Goal: Check status

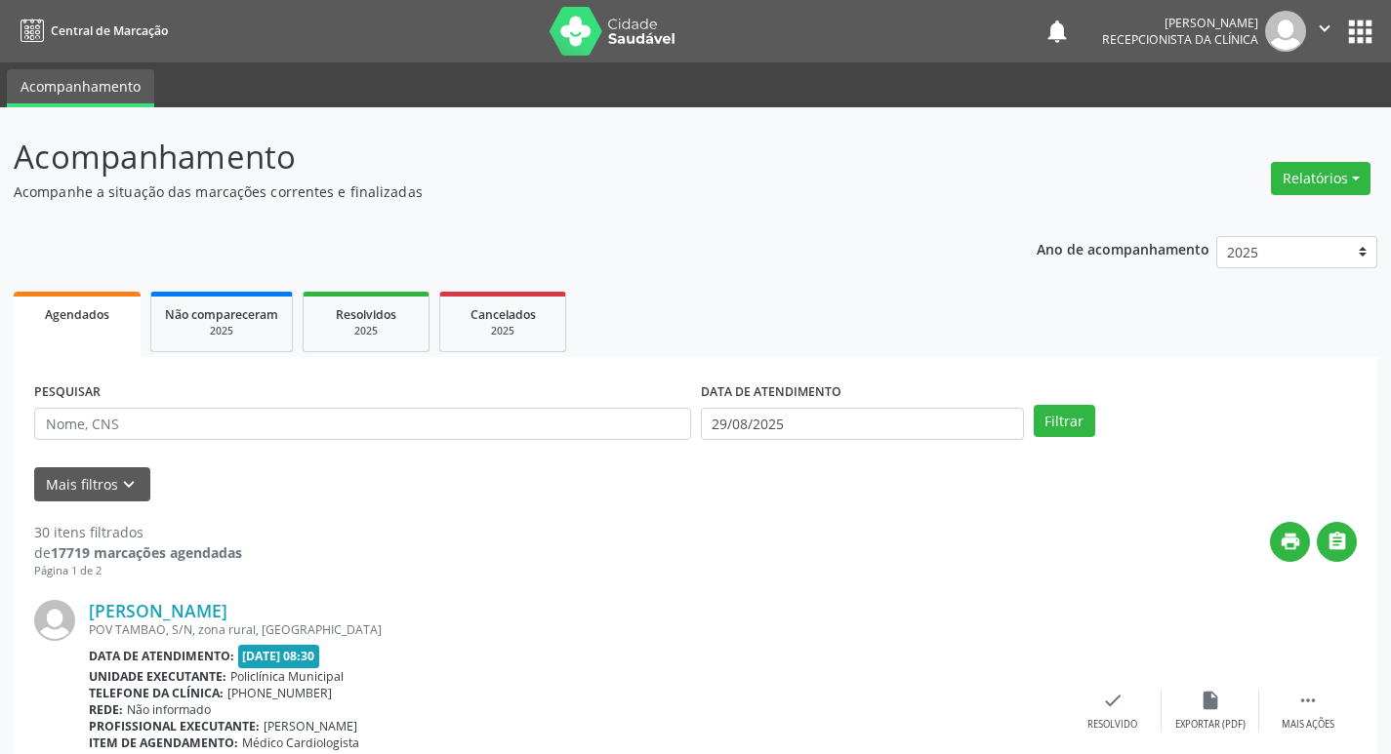
scroll to position [98, 0]
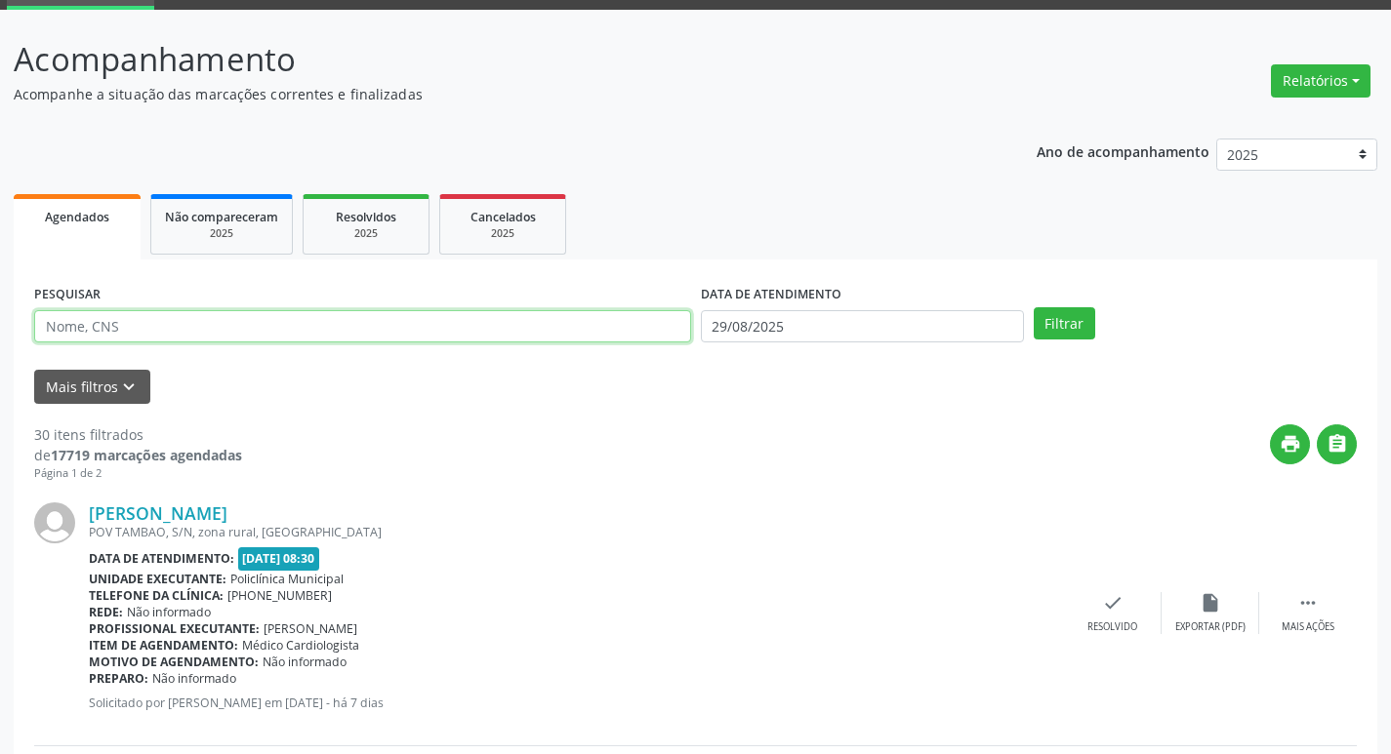
click at [143, 338] on input "text" at bounding box center [362, 326] width 657 height 33
click at [1033, 307] on button "Filtrar" at bounding box center [1063, 323] width 61 height 33
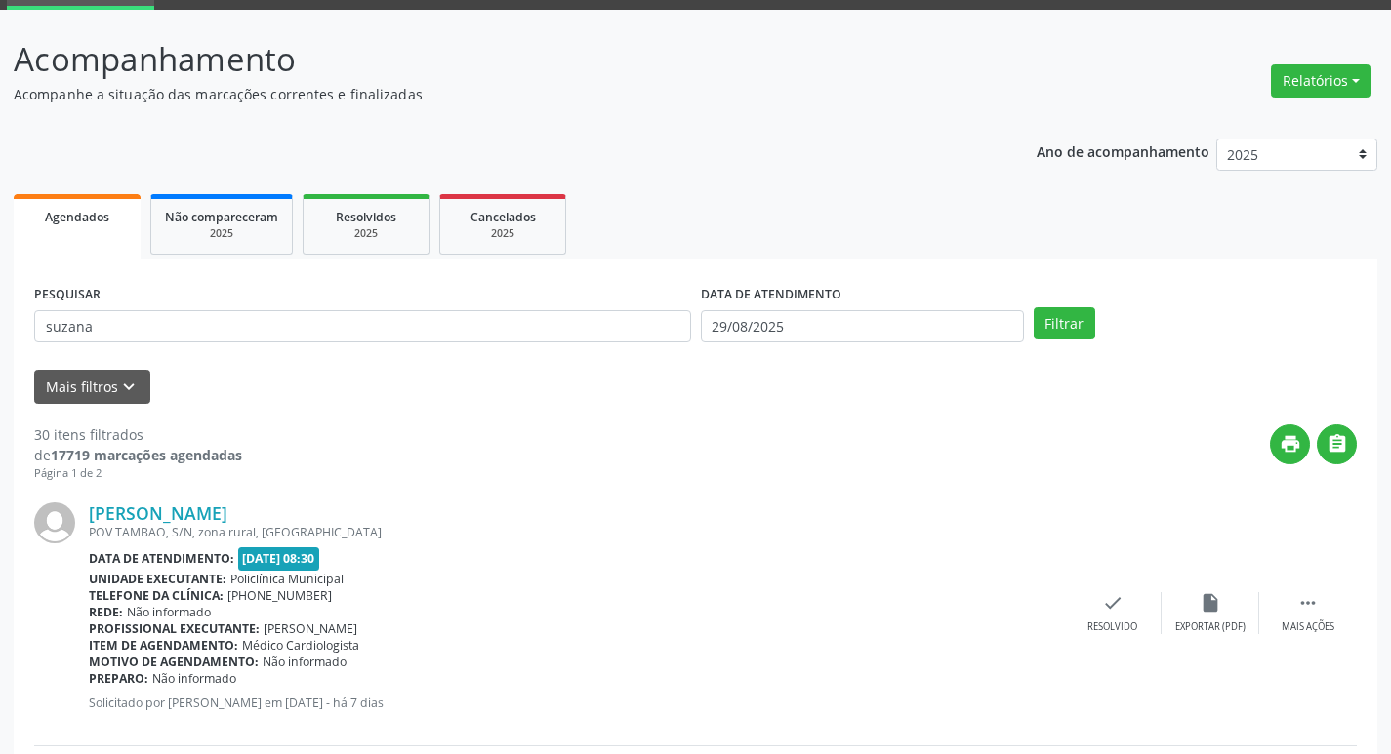
scroll to position [0, 0]
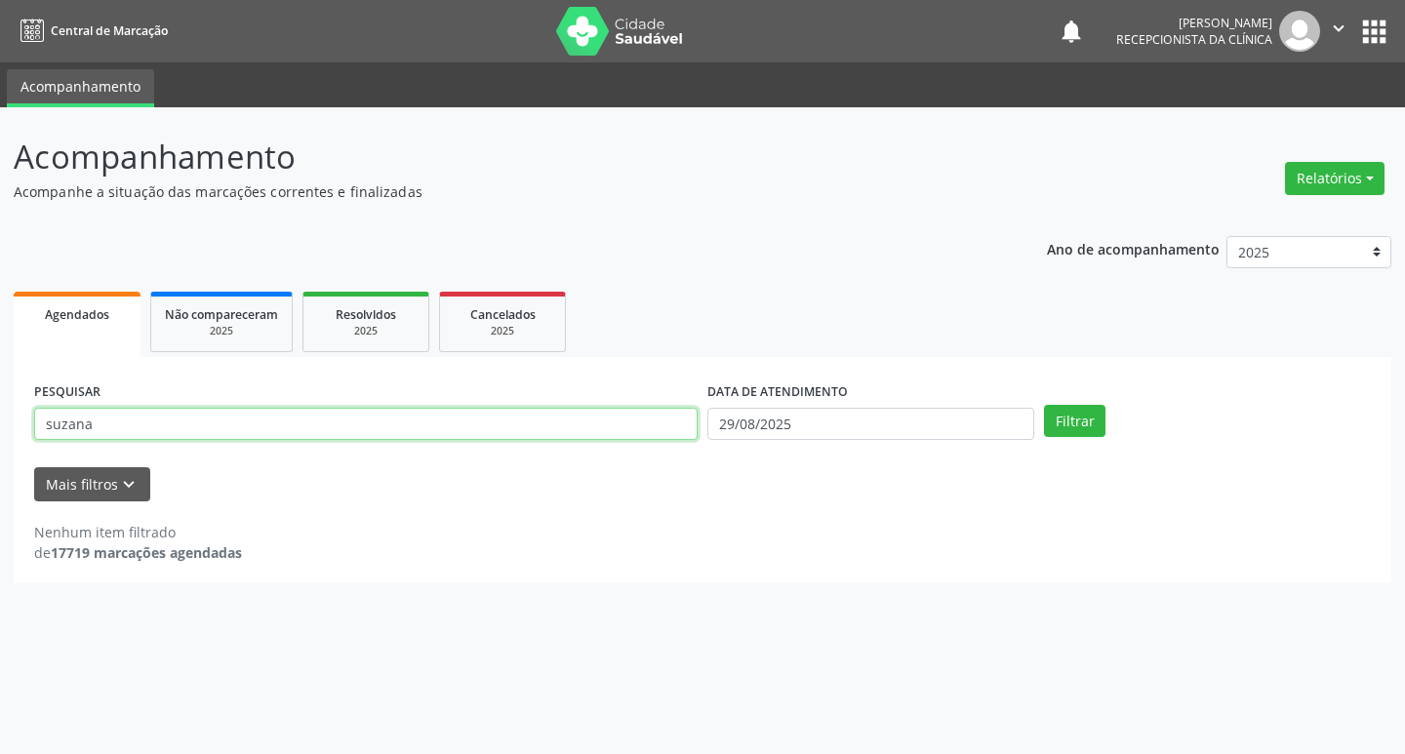
click at [291, 428] on input "suzana" at bounding box center [366, 424] width 664 height 33
click at [1044, 405] on button "Filtrar" at bounding box center [1074, 421] width 61 height 33
click at [211, 420] on input "[PERSON_NAME]" at bounding box center [366, 424] width 664 height 33
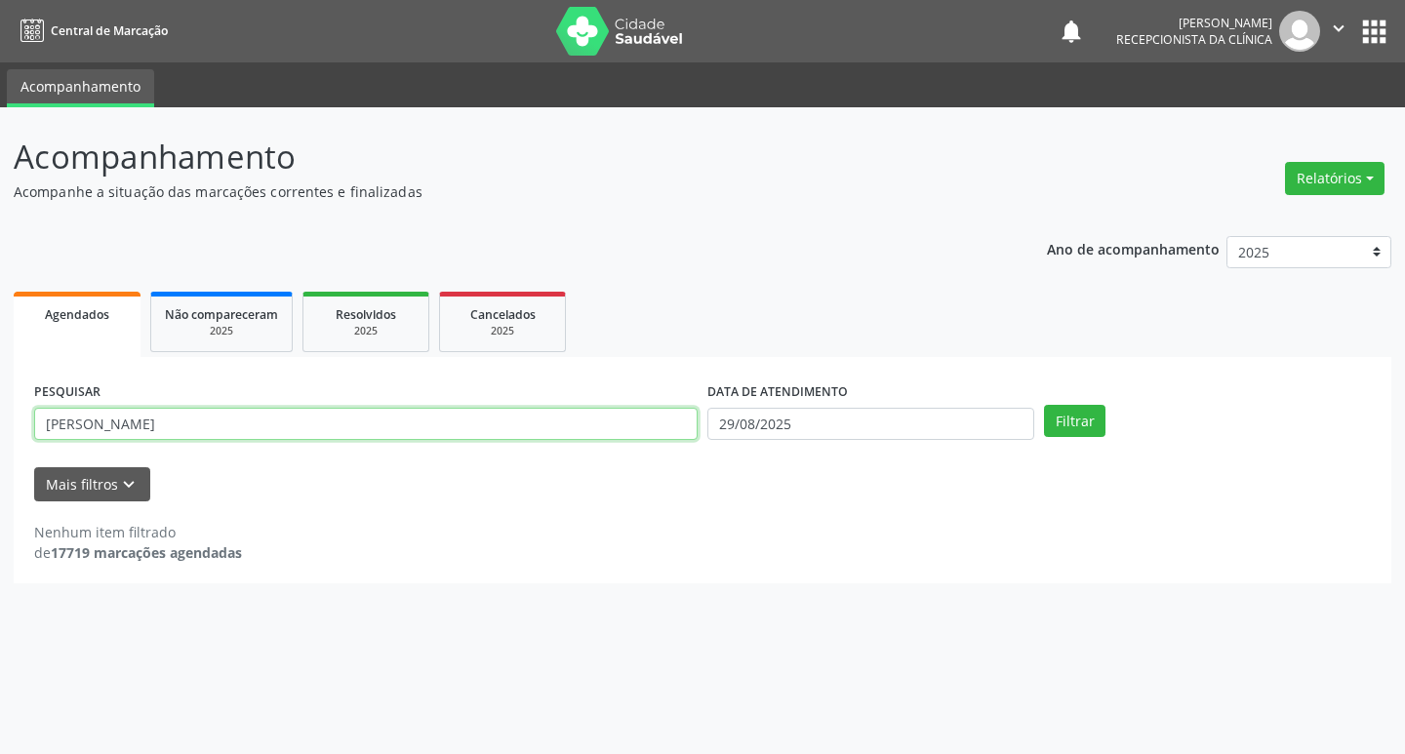
click at [211, 420] on input "[PERSON_NAME]" at bounding box center [366, 424] width 664 height 33
type input "suza"
click at [1044, 405] on button "Filtrar" at bounding box center [1074, 421] width 61 height 33
click at [153, 425] on input "suza" at bounding box center [366, 424] width 664 height 33
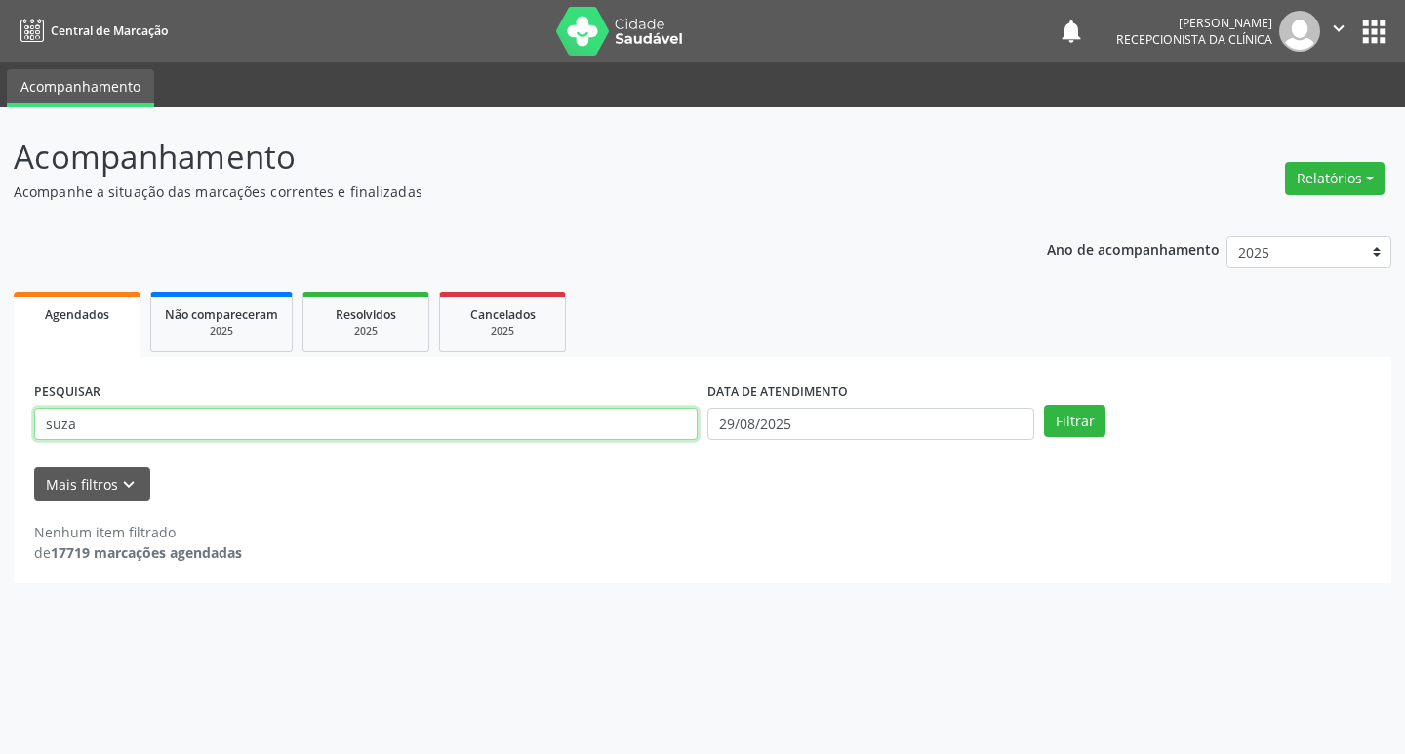
click at [153, 425] on input "suza" at bounding box center [366, 424] width 664 height 33
click at [490, 432] on input "text" at bounding box center [366, 424] width 664 height 33
click at [406, 423] on input "text" at bounding box center [366, 424] width 664 height 33
type input "[PERSON_NAME]"
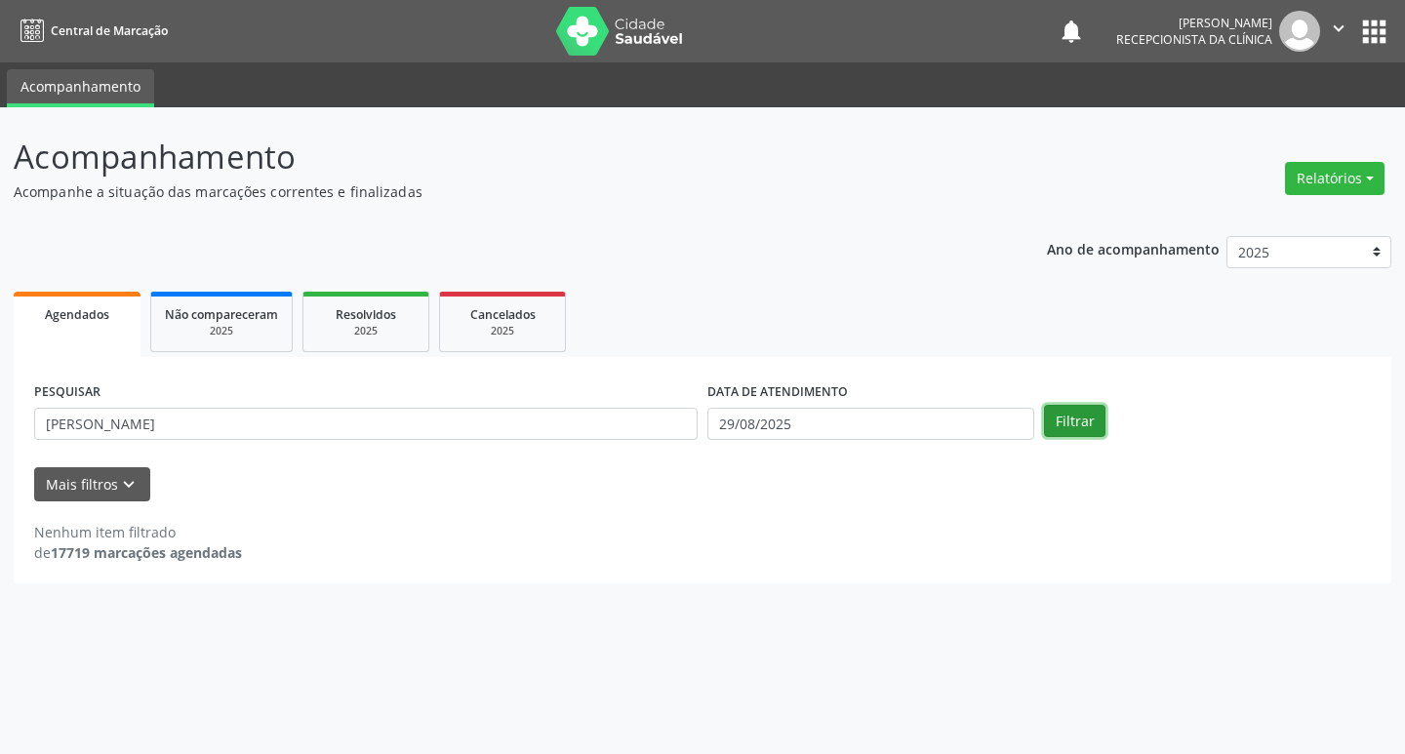
click at [1088, 428] on button "Filtrar" at bounding box center [1074, 421] width 61 height 33
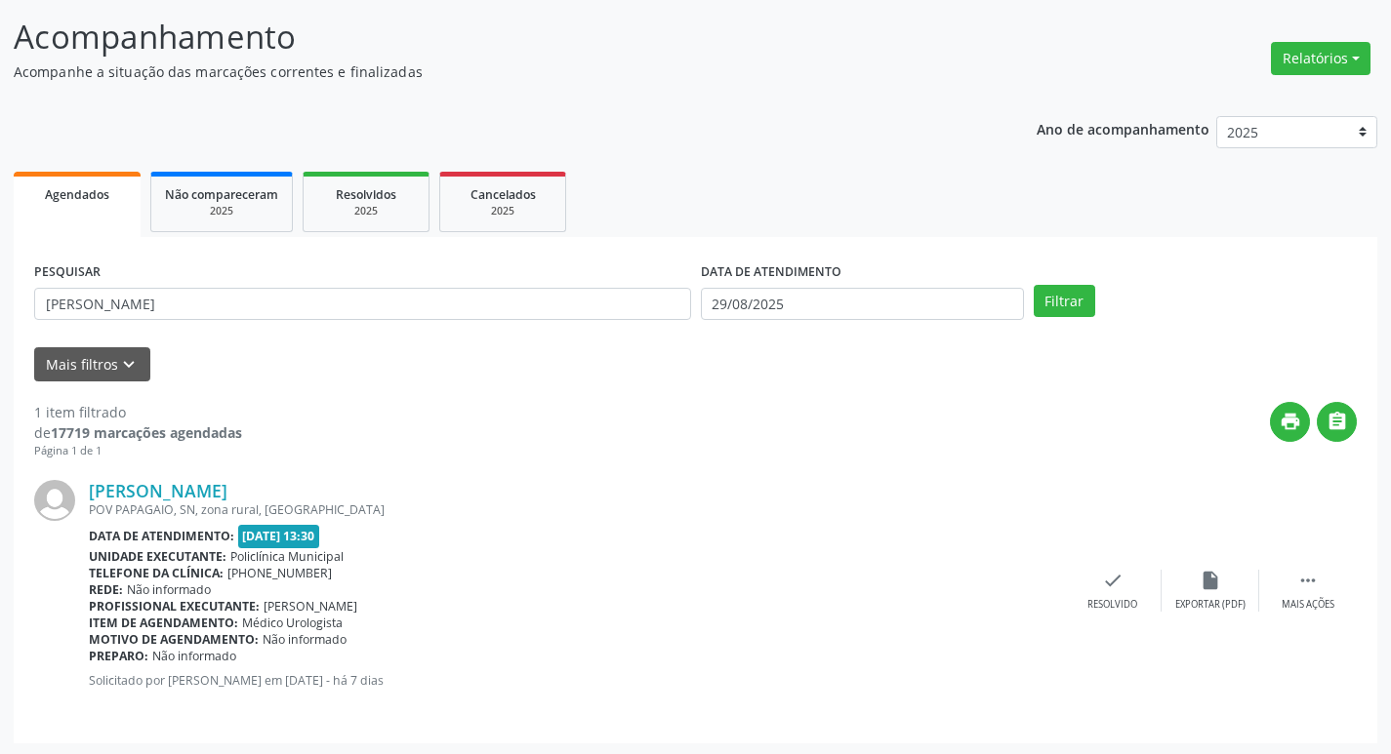
scroll to position [123, 0]
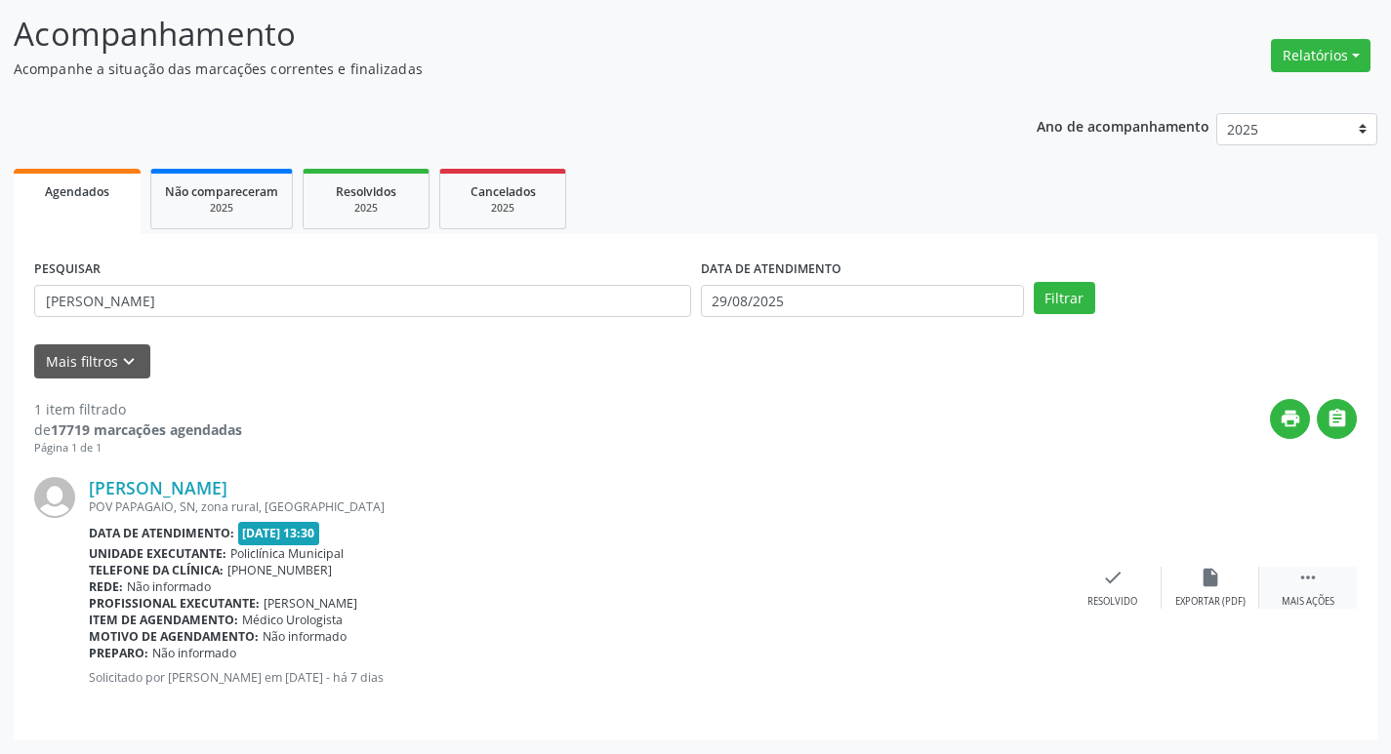
click at [1322, 575] on div " Mais ações" at bounding box center [1308, 588] width 98 height 42
click at [1024, 599] on div "Imprimir" at bounding box center [1014, 602] width 44 height 14
